Goal: Use online tool/utility: Utilize a website feature to perform a specific function

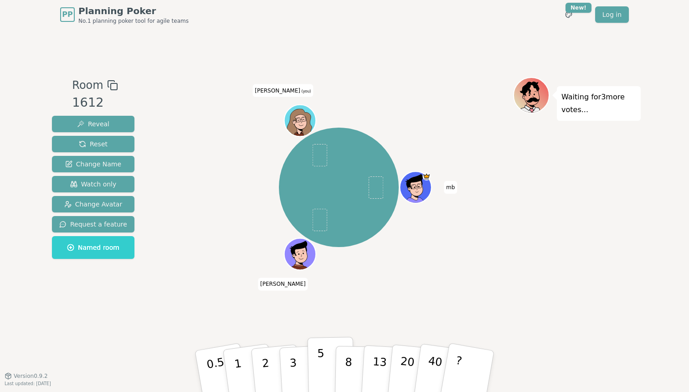
click at [319, 371] on p "5" at bounding box center [321, 371] width 8 height 49
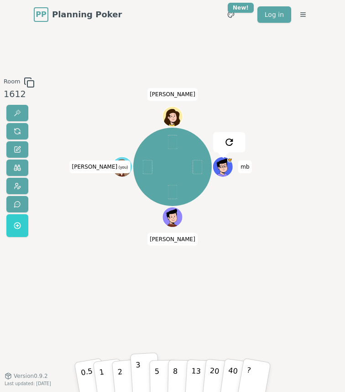
click at [139, 369] on p "3" at bounding box center [138, 374] width 6 height 31
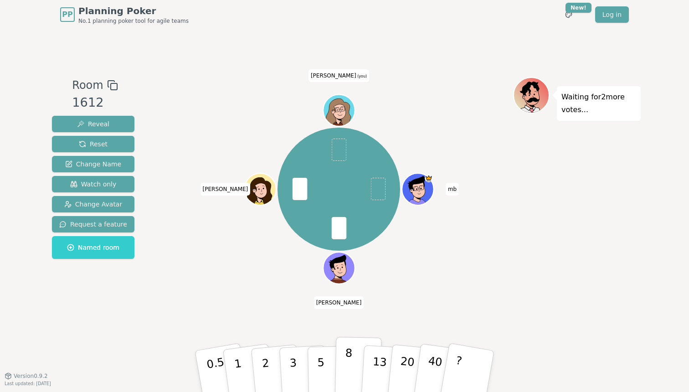
click at [349, 365] on p "8" at bounding box center [349, 370] width 8 height 49
